Goal: Complete application form

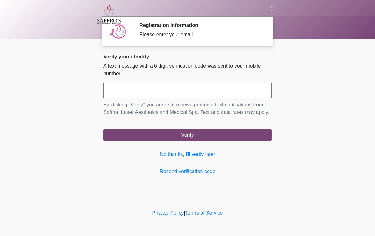
scroll to position [0, 0]
click at [153, 91] on input "text" at bounding box center [187, 91] width 168 height 16
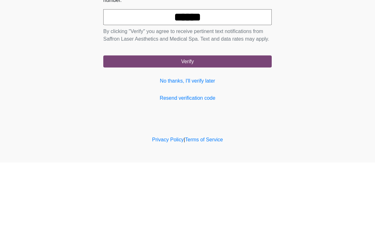
type input "******"
click at [216, 129] on button "Verify" at bounding box center [187, 135] width 168 height 12
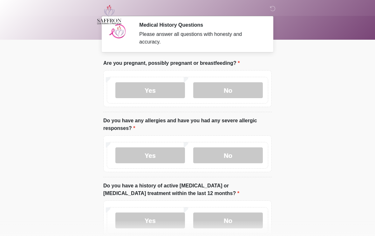
click at [233, 85] on label "No" at bounding box center [228, 90] width 70 height 16
click at [227, 154] on label "No" at bounding box center [228, 155] width 70 height 16
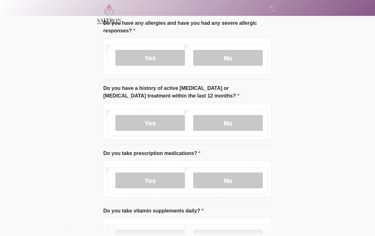
scroll to position [98, 0]
click at [233, 124] on label "No" at bounding box center [228, 123] width 70 height 16
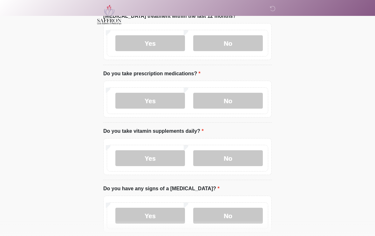
scroll to position [178, 0]
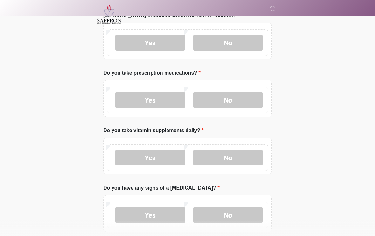
click at [225, 98] on label "No" at bounding box center [228, 100] width 70 height 16
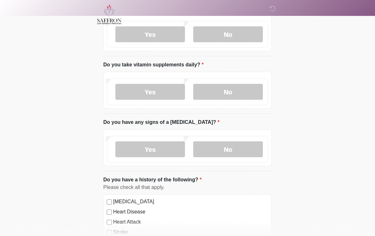
scroll to position [251, 0]
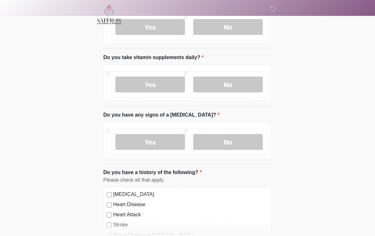
click at [236, 82] on label "No" at bounding box center [228, 85] width 70 height 16
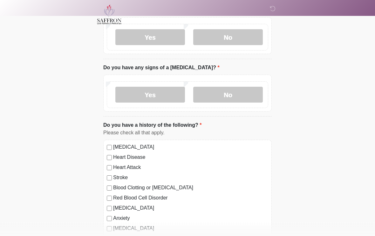
scroll to position [319, 0]
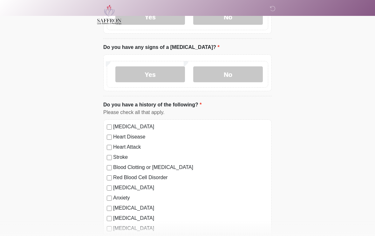
click at [230, 73] on label "No" at bounding box center [228, 74] width 70 height 16
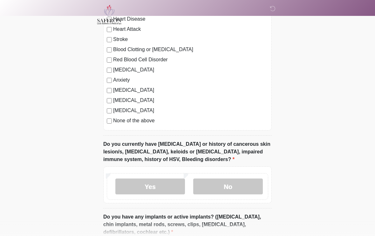
scroll to position [440, 0]
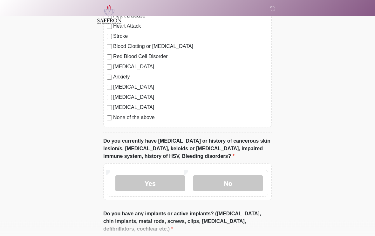
click at [223, 181] on label "No" at bounding box center [228, 184] width 70 height 16
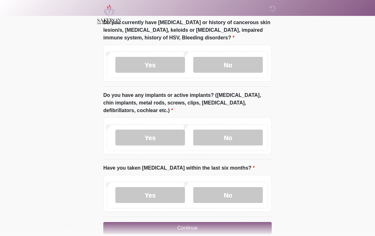
scroll to position [559, 0]
click at [237, 141] on label "No" at bounding box center [228, 137] width 70 height 16
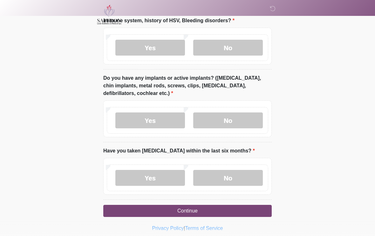
scroll to position [579, 0]
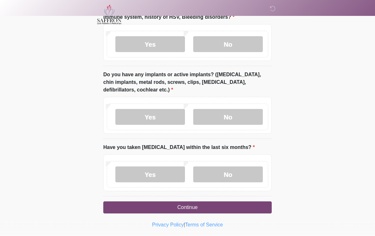
click at [229, 171] on label "No" at bounding box center [228, 175] width 70 height 16
click at [205, 206] on button "Continue" at bounding box center [187, 208] width 168 height 12
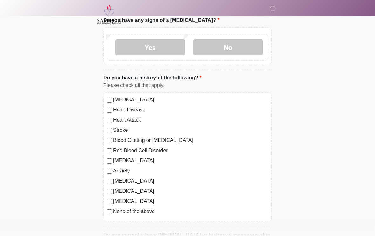
scroll to position [0, 0]
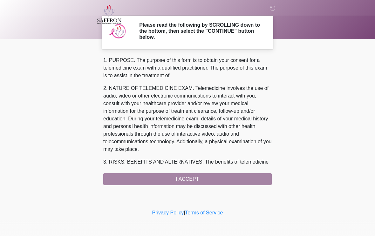
click at [193, 173] on div "1. PURPOSE. The purpose of this form is to obtain your consent for a telemedici…" at bounding box center [187, 121] width 168 height 129
click at [186, 175] on div "1. PURPOSE. The purpose of this form is to obtain your consent for a telemedici…" at bounding box center [187, 121] width 168 height 129
click at [193, 179] on div "1. PURPOSE. The purpose of this form is to obtain your consent for a telemedici…" at bounding box center [187, 121] width 168 height 129
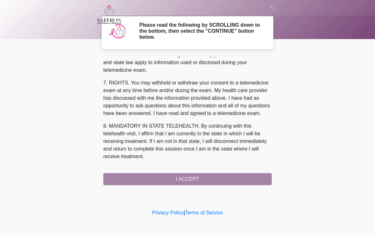
click at [200, 177] on button "I ACCEPT" at bounding box center [187, 179] width 168 height 12
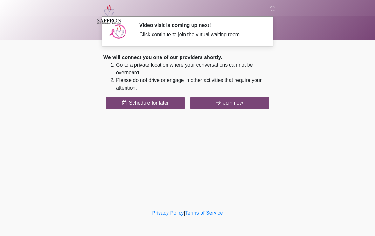
click at [237, 98] on button "Join now" at bounding box center [229, 103] width 79 height 12
click at [232, 102] on button "Join now" at bounding box center [229, 103] width 79 height 12
